Goal: Answer question/provide support: Share knowledge or assist other users

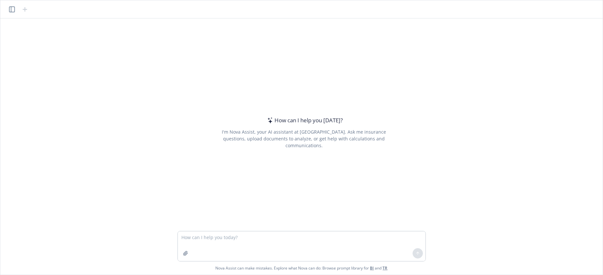
click at [183, 236] on textarea at bounding box center [302, 246] width 248 height 30
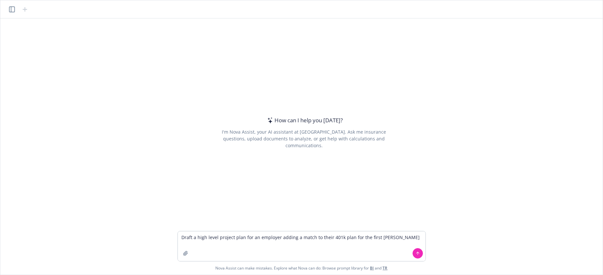
type textarea "Draft a high level project plan for an employer adding a match to their 401k pl…"
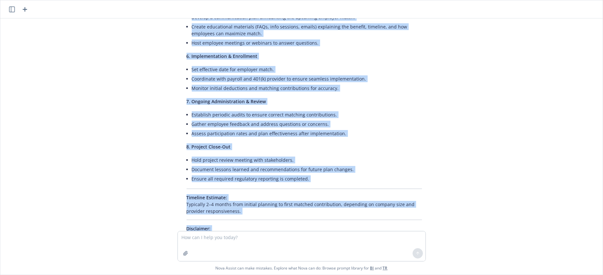
scroll to position [380, 0]
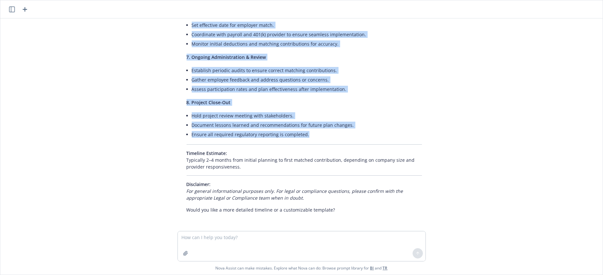
drag, startPoint x: 184, startPoint y: 65, endPoint x: 309, endPoint y: 134, distance: 142.3
copy div "1. Initial Planning & Stakeholder Alignment Define project objectives and desir…"
